Goal: Use online tool/utility: Utilize a website feature to perform a specific function

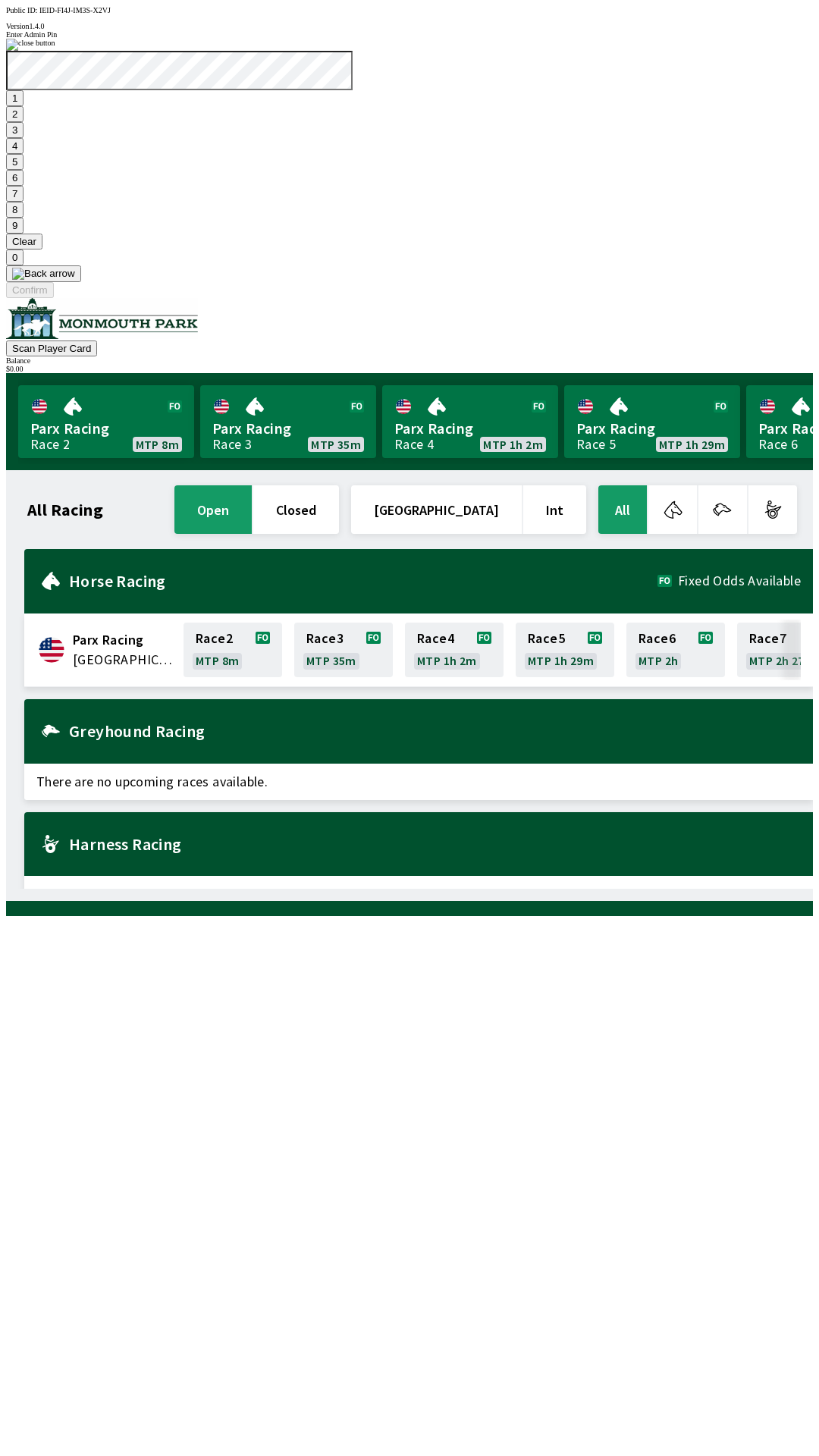
click at [23, 234] on button "9" at bounding box center [15, 226] width 17 height 16
click at [23, 202] on button "7" at bounding box center [15, 194] width 17 height 16
click at [23, 138] on button "3" at bounding box center [15, 130] width 17 height 16
click at [54, 298] on button "Confirm" at bounding box center [30, 290] width 47 height 16
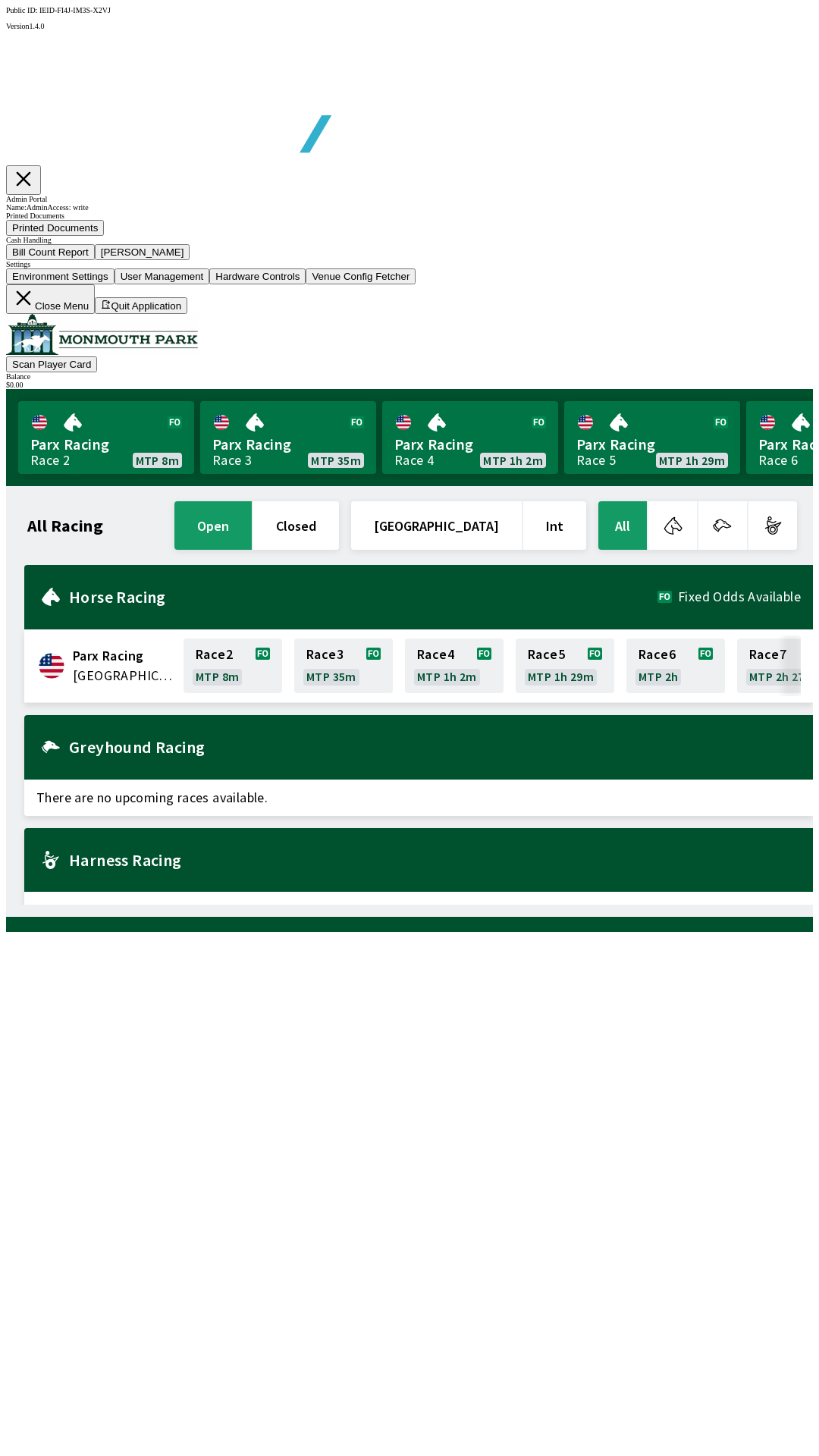
click at [95, 260] on button "Bill Count Report" at bounding box center [51, 252] width 89 height 16
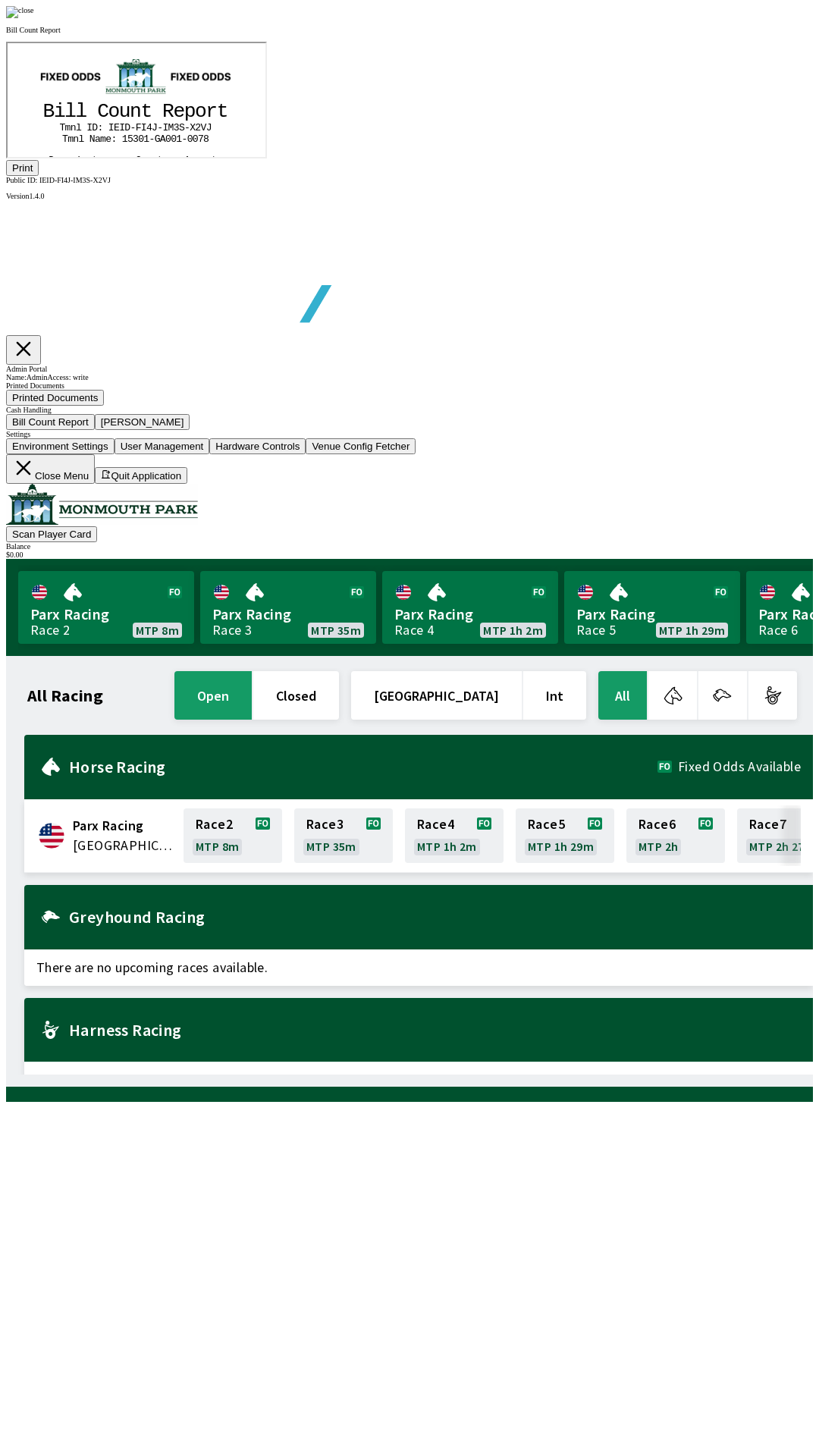
scroll to position [178, 0]
click at [39, 176] on button "Print" at bounding box center [23, 168] width 33 height 16
click at [700, 18] on div at bounding box center [410, 12] width 807 height 12
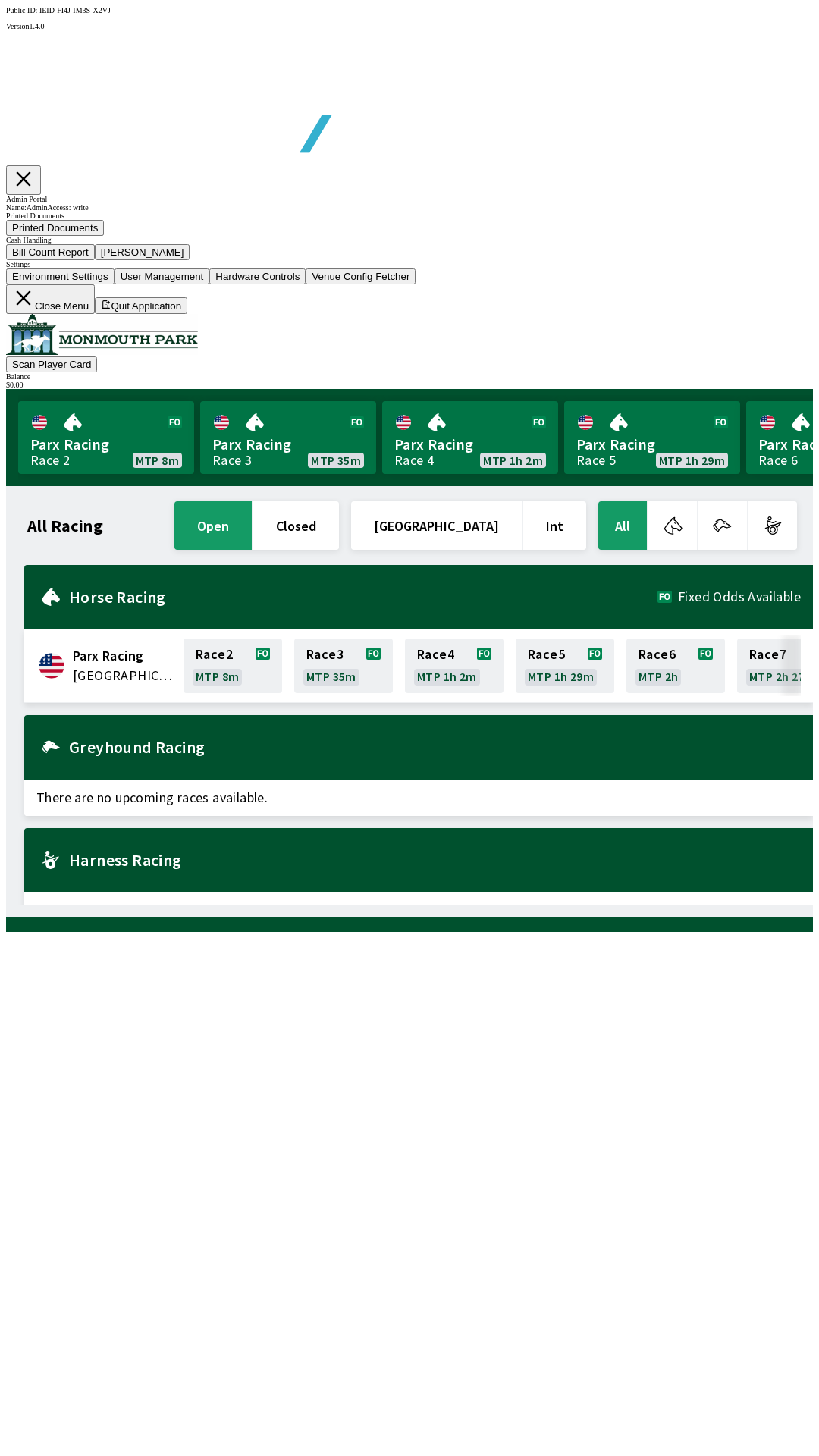
click at [191, 260] on button "[PERSON_NAME]" at bounding box center [142, 252] width 96 height 16
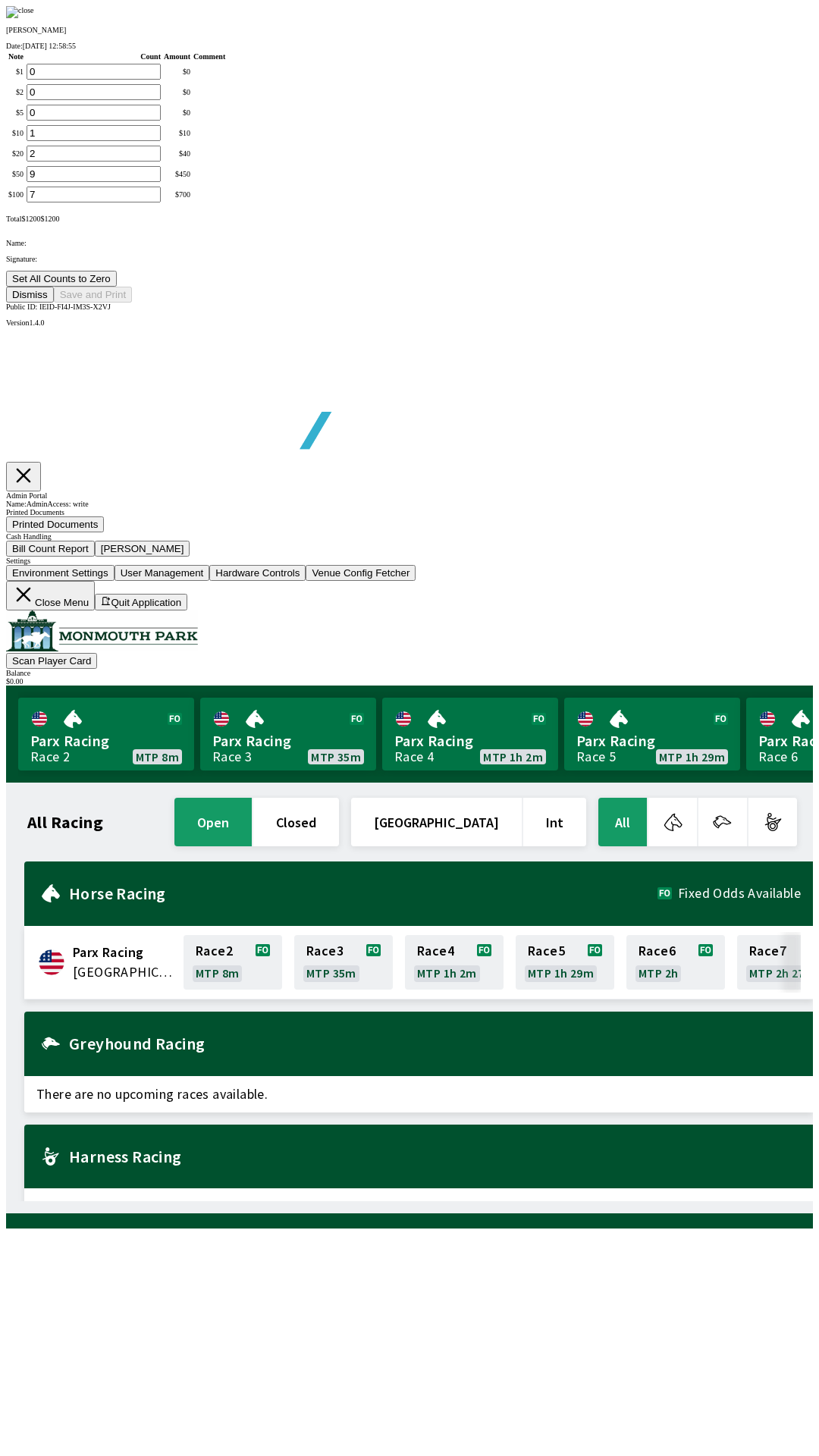
click at [117, 287] on button "Set All Counts to Zero" at bounding box center [62, 279] width 111 height 16
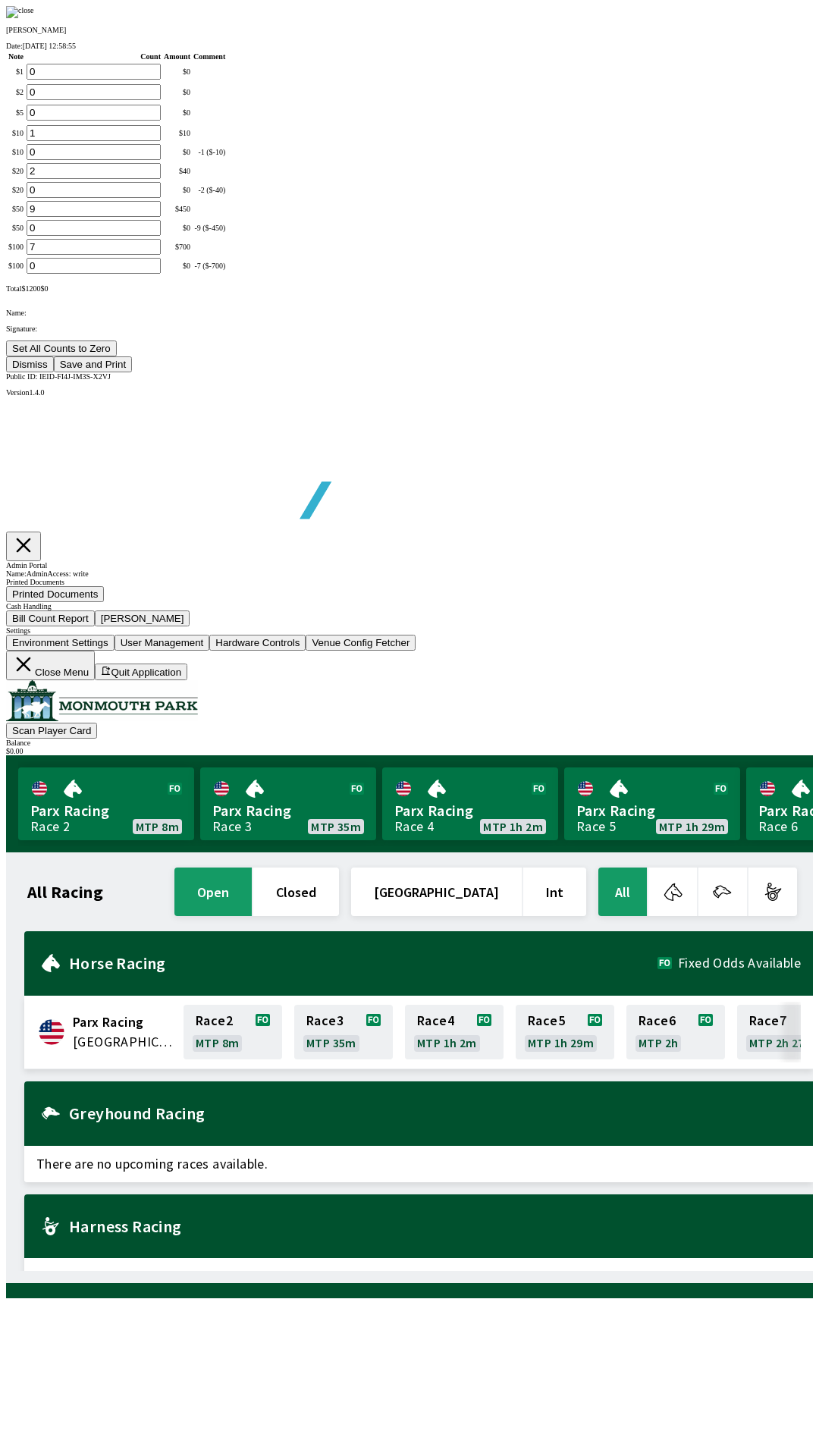
click at [132, 372] on button "Save and Print" at bounding box center [93, 364] width 78 height 16
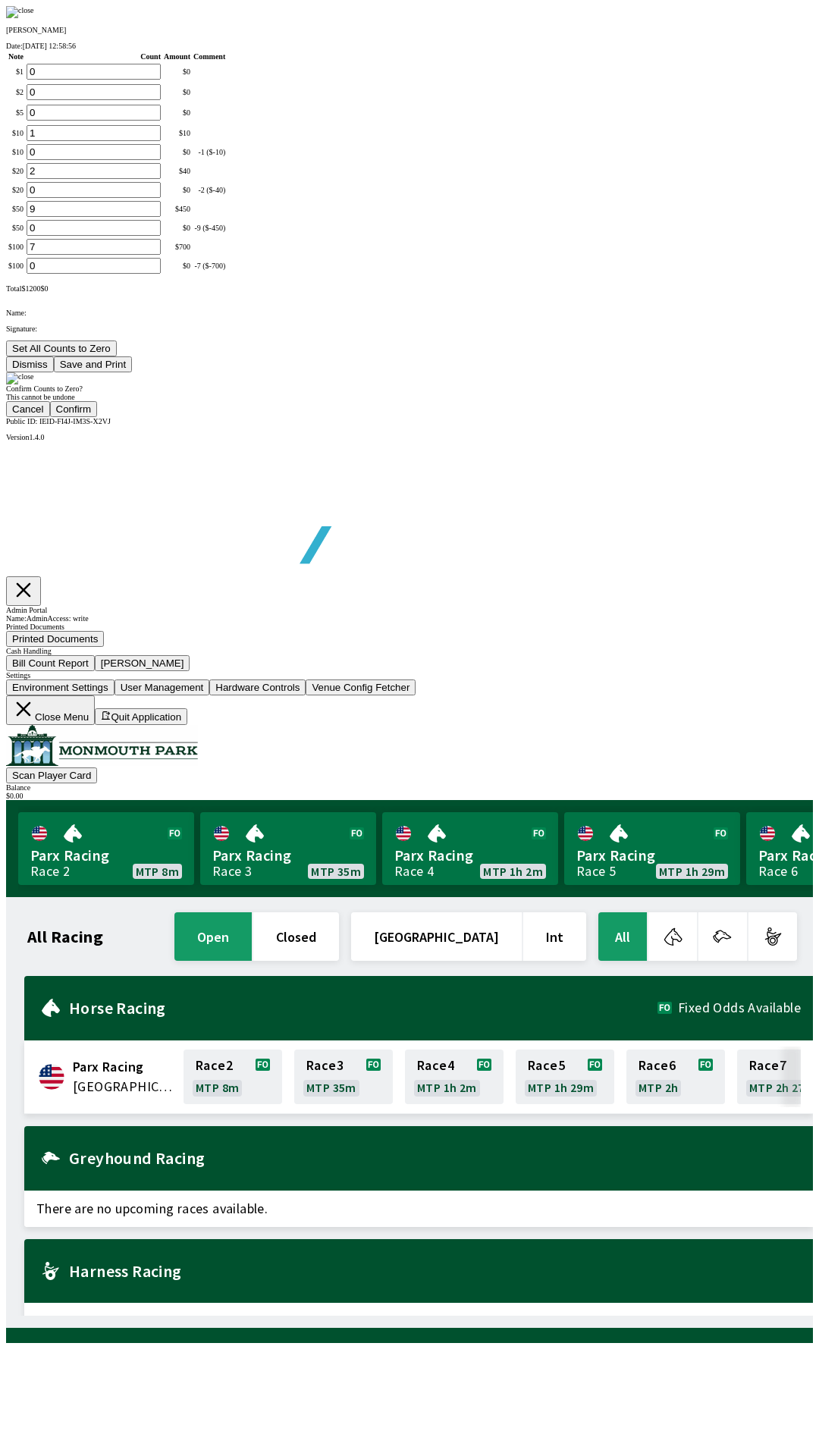
click at [98, 417] on button "Confirm" at bounding box center [73, 409] width 47 height 16
type input "0"
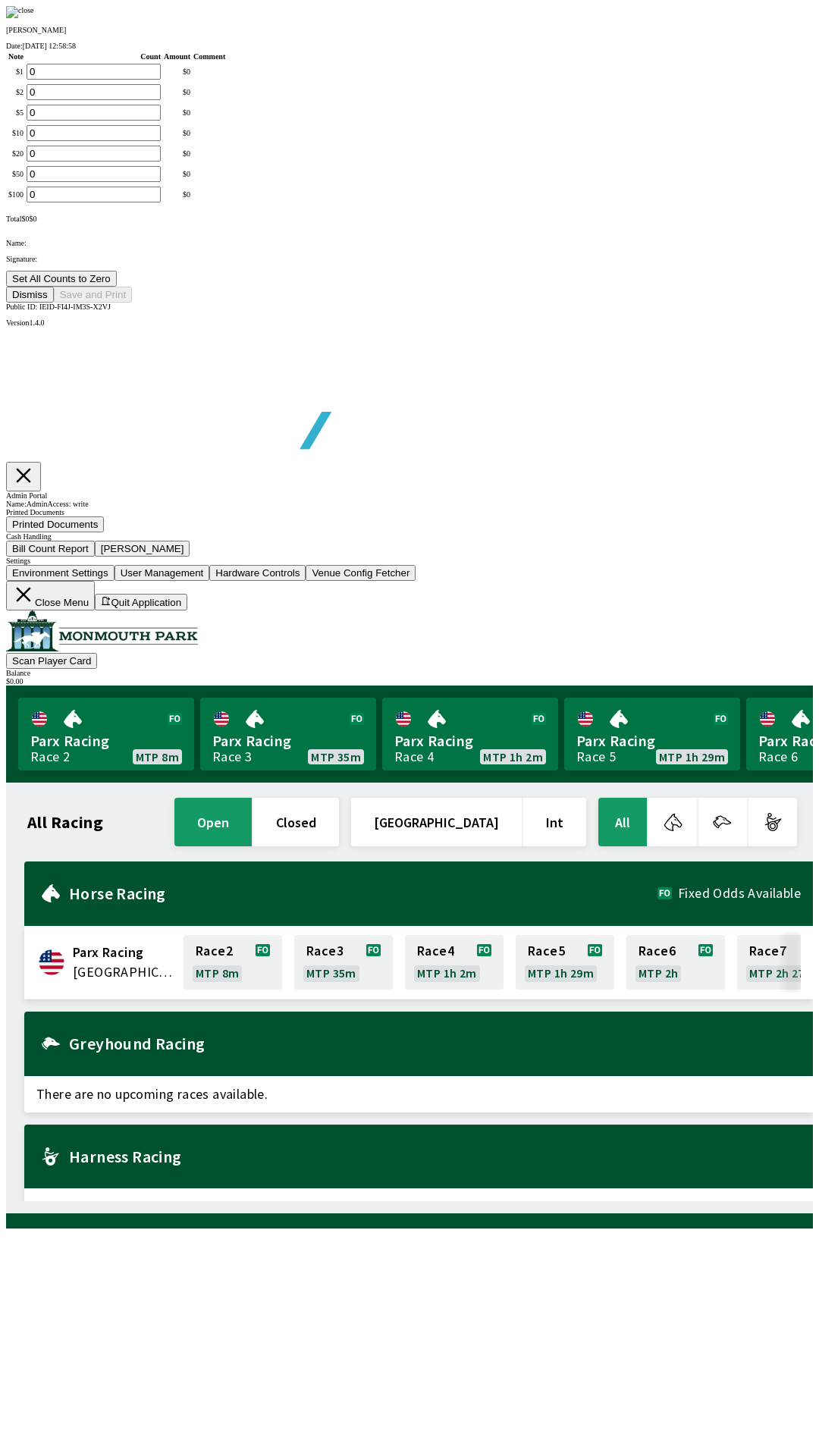
click at [54, 303] on button "Dismiss" at bounding box center [30, 294] width 47 height 16
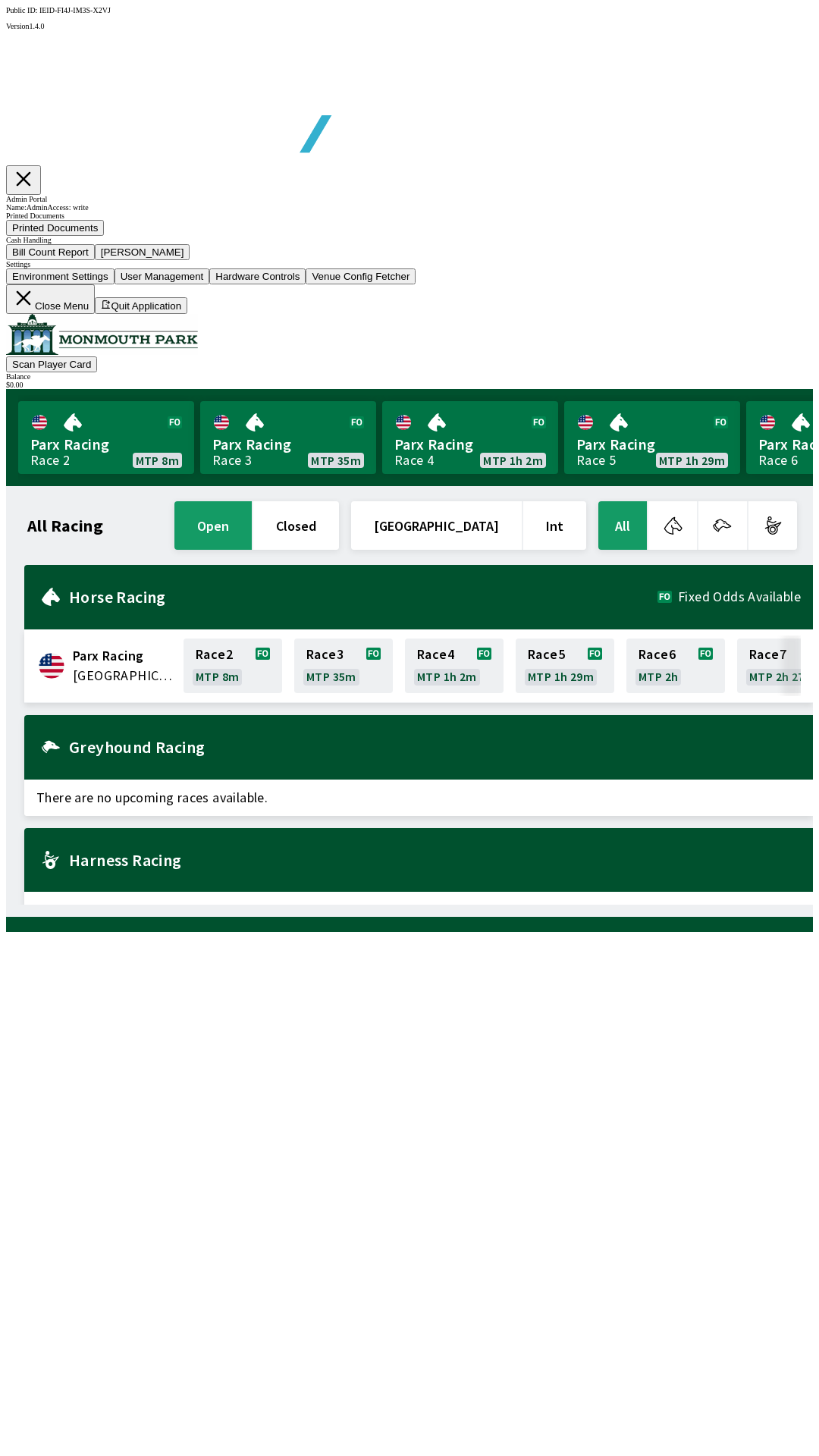
click at [95, 314] on button "Close Menu" at bounding box center [51, 299] width 89 height 30
